Goal: Transaction & Acquisition: Purchase product/service

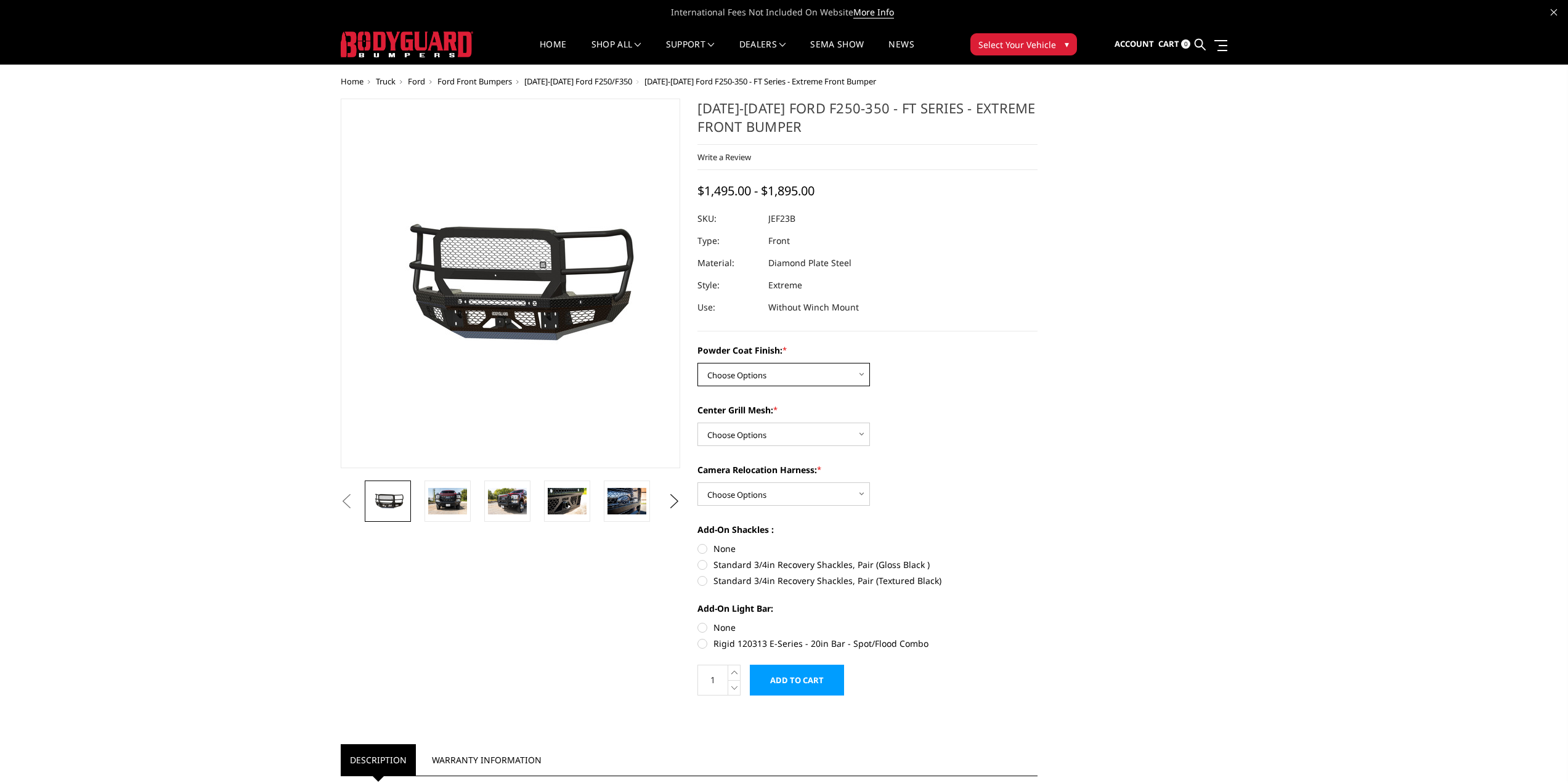
click at [758, 372] on select "Choose Options Bare Metal Gloss Black Powder Coat Textured Black Powder Coat" at bounding box center [783, 374] width 173 height 24
select select "3264"
click at [697, 363] on select "Choose Options Bare Metal Gloss Black Powder Coat Textured Black Powder Coat" at bounding box center [783, 374] width 173 height 24
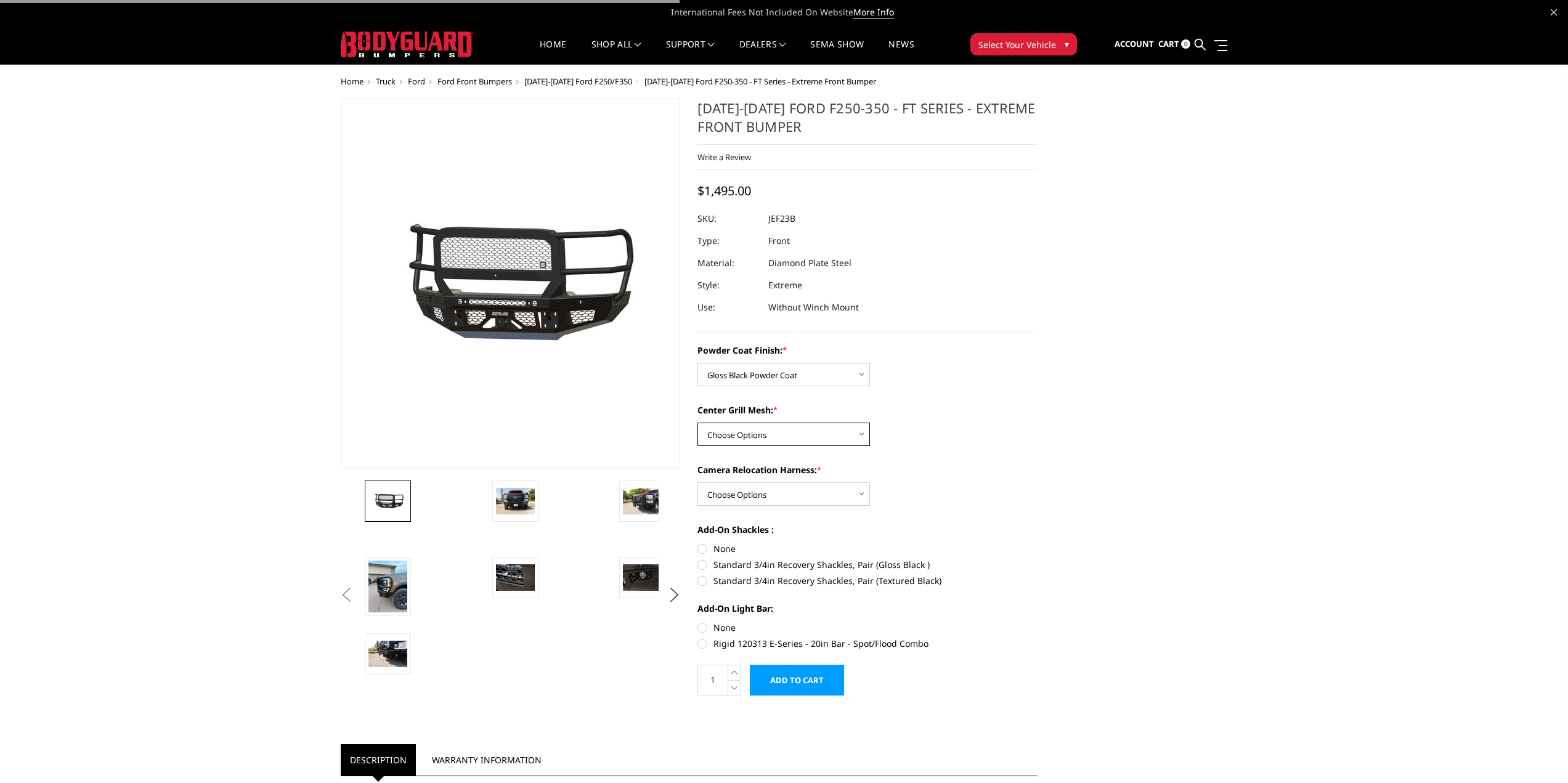
click at [760, 436] on select "Choose Options WITH Expanded Metal in Center Grill WITHOUT Expanded Metal in Ce…" at bounding box center [783, 434] width 173 height 24
select select "3266"
click at [697, 422] on select "Choose Options WITH Expanded Metal in Center Grill WITHOUT Expanded Metal in Ce…" at bounding box center [783, 434] width 173 height 24
click at [758, 490] on select "Choose Options WITH Camera Relocation Harness WITHOUT Camera Relocation Harness" at bounding box center [783, 494] width 173 height 24
select select "3268"
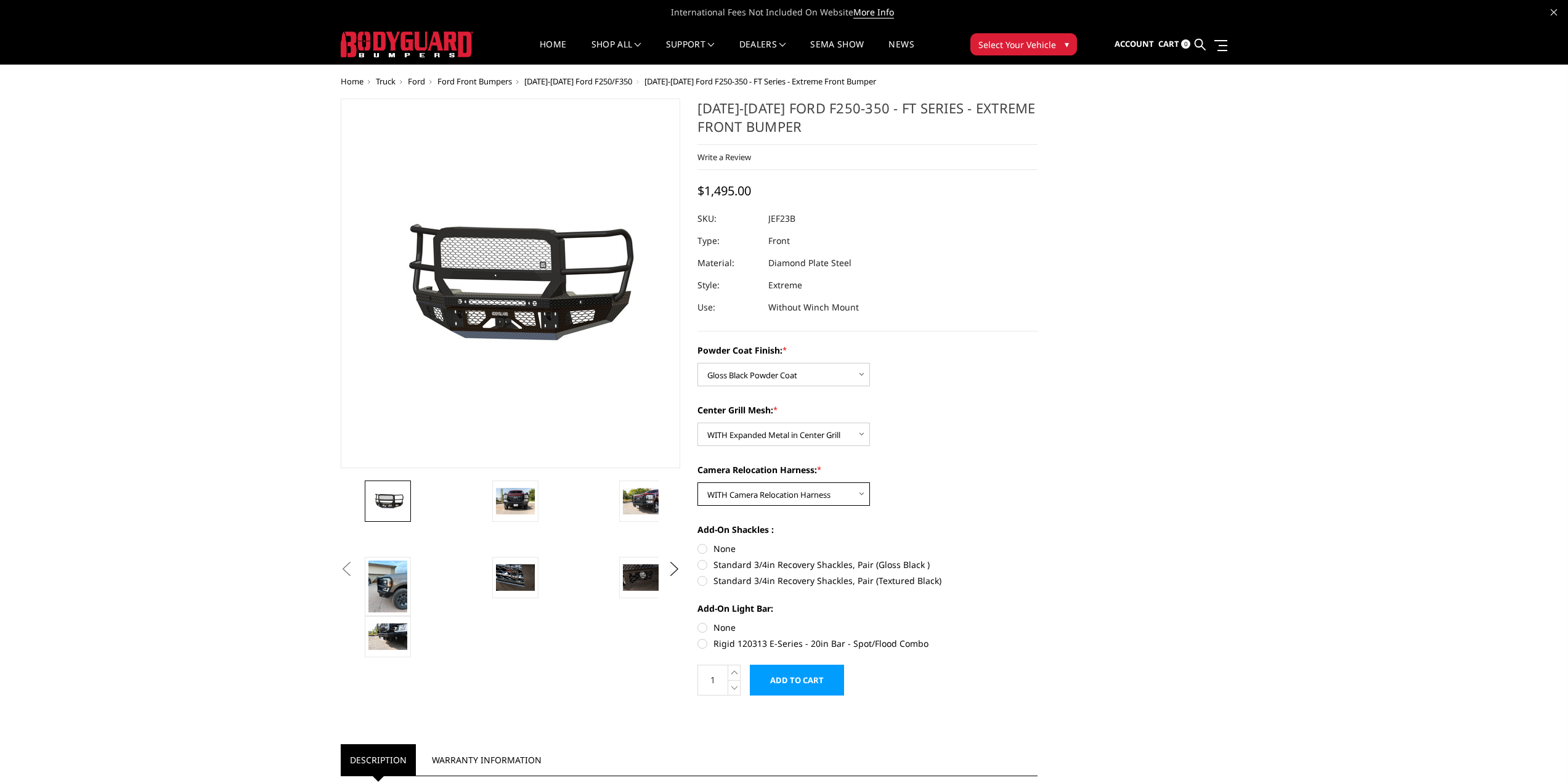
click at [697, 483] on select "Choose Options WITH Camera Relocation Harness WITHOUT Camera Relocation Harness" at bounding box center [783, 494] width 173 height 24
click at [766, 439] on select "Choose Options WITH Expanded Metal in Center Grill WITHOUT Expanded Metal in Ce…" at bounding box center [783, 434] width 173 height 24
click at [697, 422] on select "Choose Options WITH Expanded Metal in Center Grill WITHOUT Expanded Metal in Ce…" at bounding box center [783, 434] width 173 height 24
click at [762, 434] on select "Choose Options WITH Expanded Metal in Center Grill WITHOUT Expanded Metal in Ce…" at bounding box center [783, 434] width 173 height 24
select select "3266"
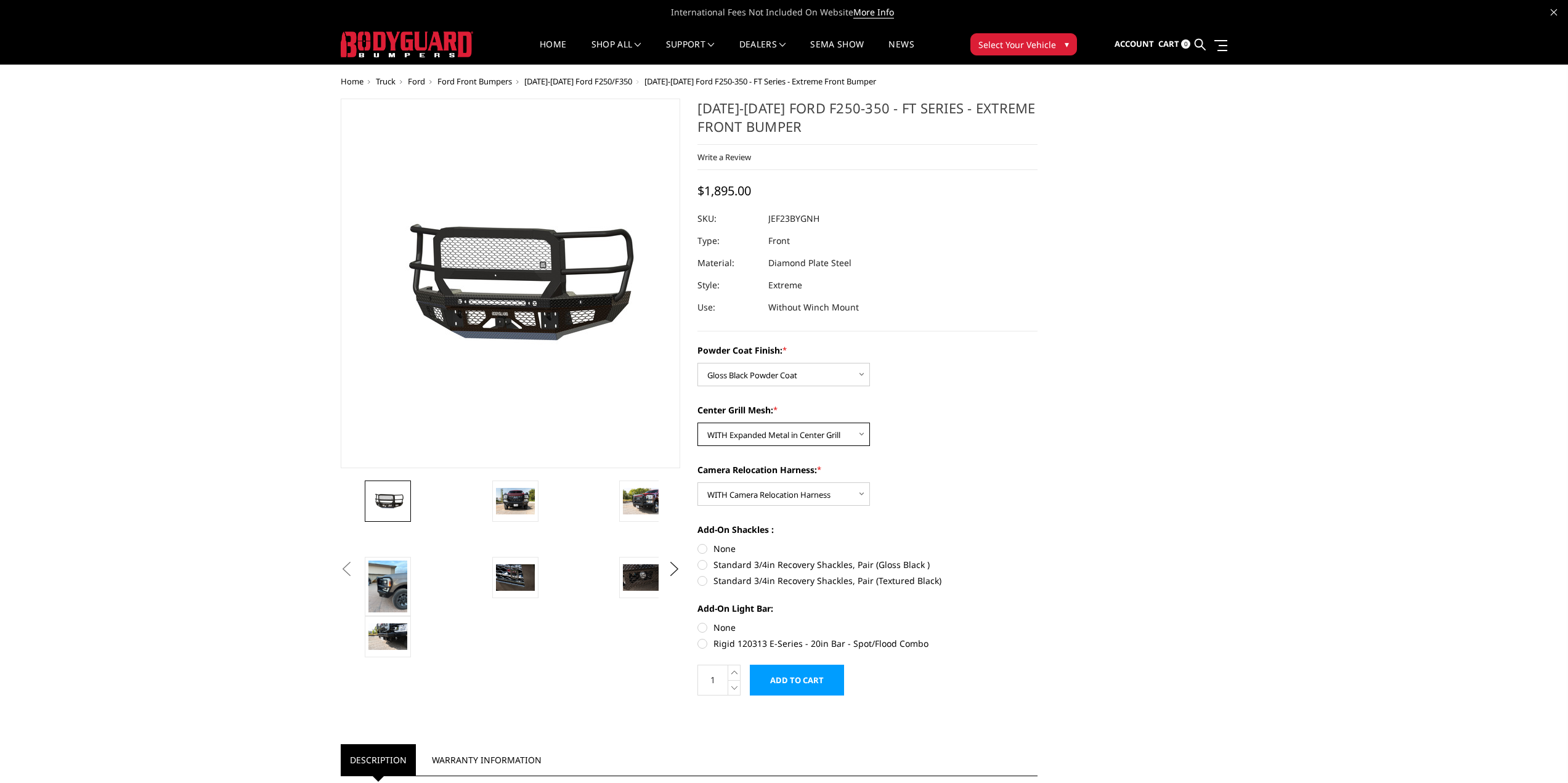
click at [697, 422] on select "Choose Options WITH Expanded Metal in Center Grill WITHOUT Expanded Metal in Ce…" at bounding box center [783, 434] width 173 height 24
click at [736, 189] on span "$1,895.00" at bounding box center [724, 190] width 53 height 17
copy span "1,895.00"
